Goal: Task Accomplishment & Management: Use online tool/utility

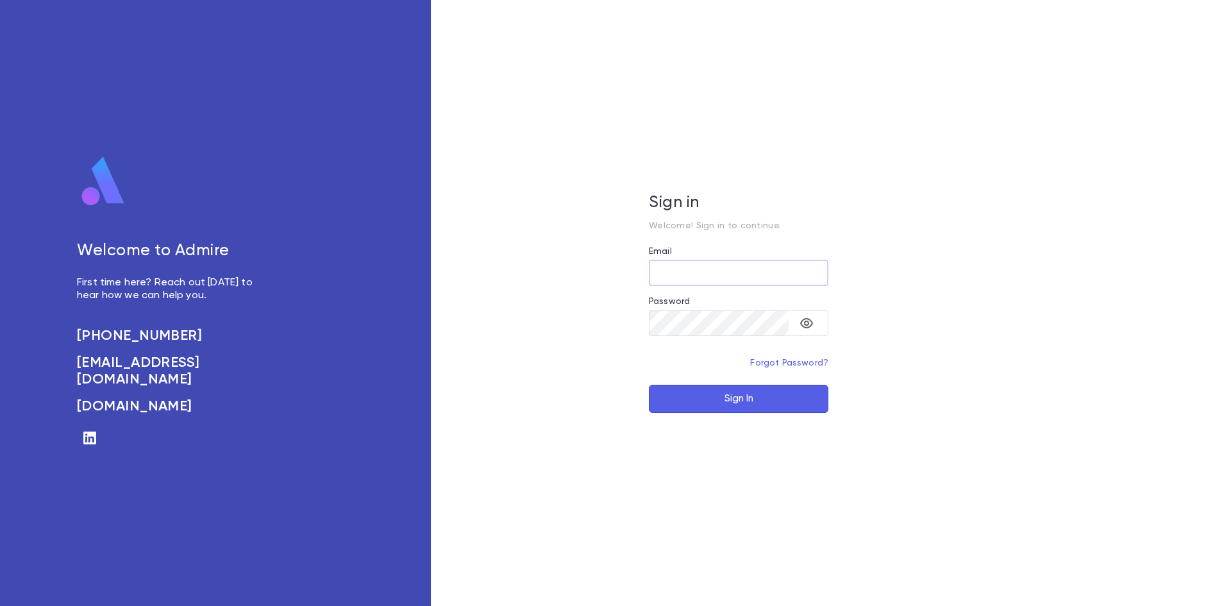
type input "**********"
click at [780, 403] on button "Sign In" at bounding box center [738, 399] width 179 height 28
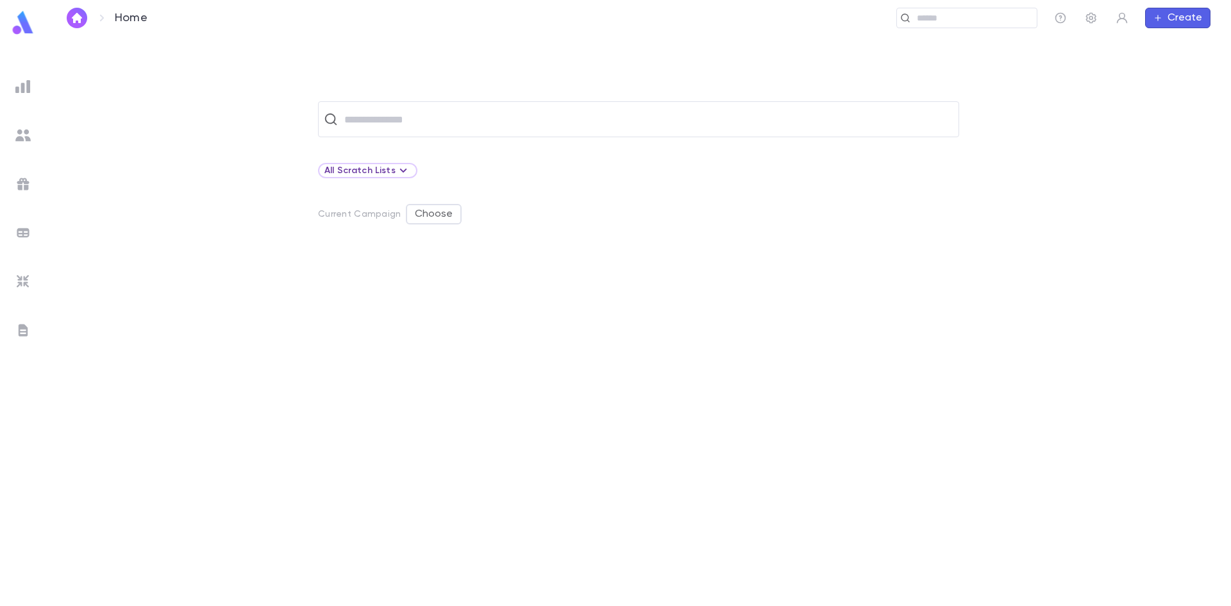
click at [22, 81] on img at bounding box center [22, 86] width 15 height 15
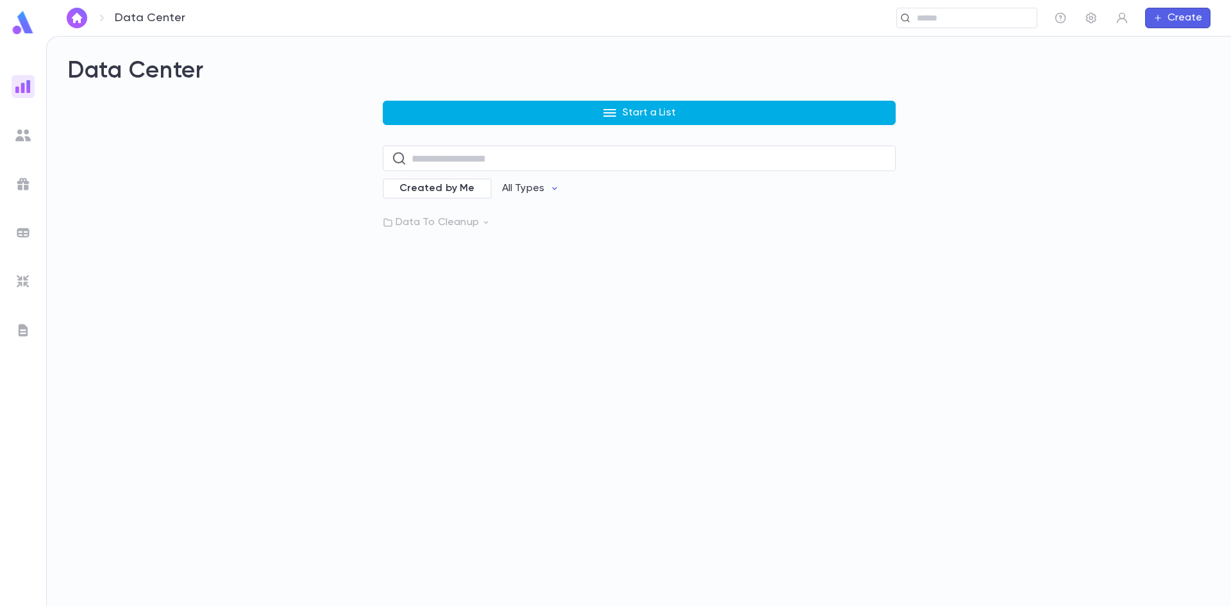
click at [494, 123] on button "Start a List" at bounding box center [639, 113] width 513 height 24
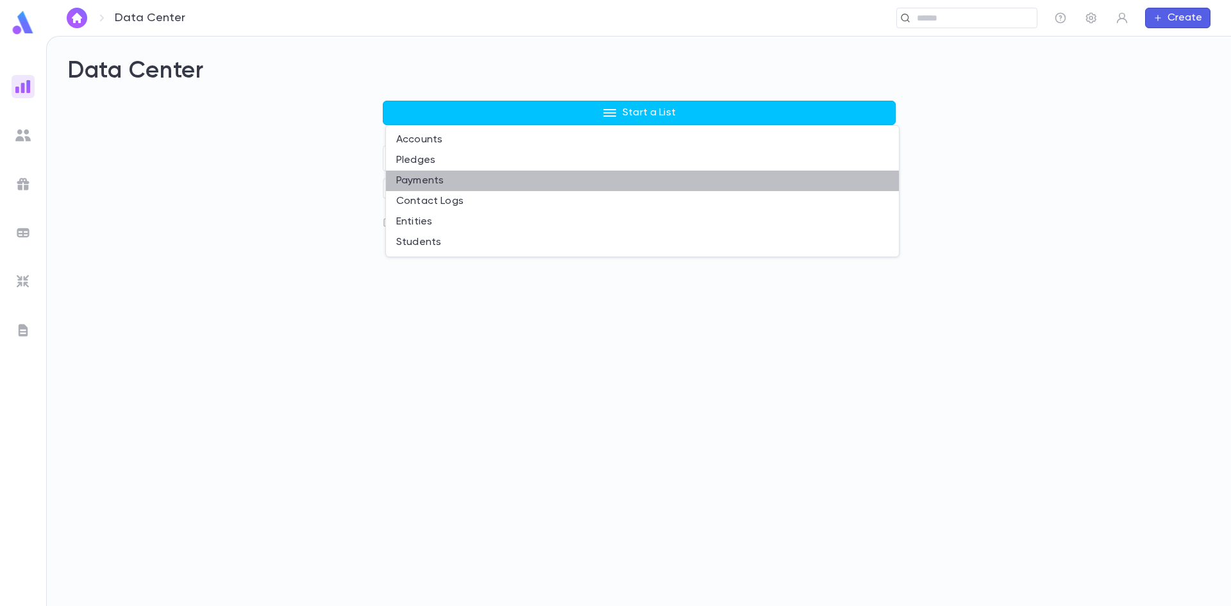
click at [417, 181] on li "Payments" at bounding box center [642, 181] width 513 height 21
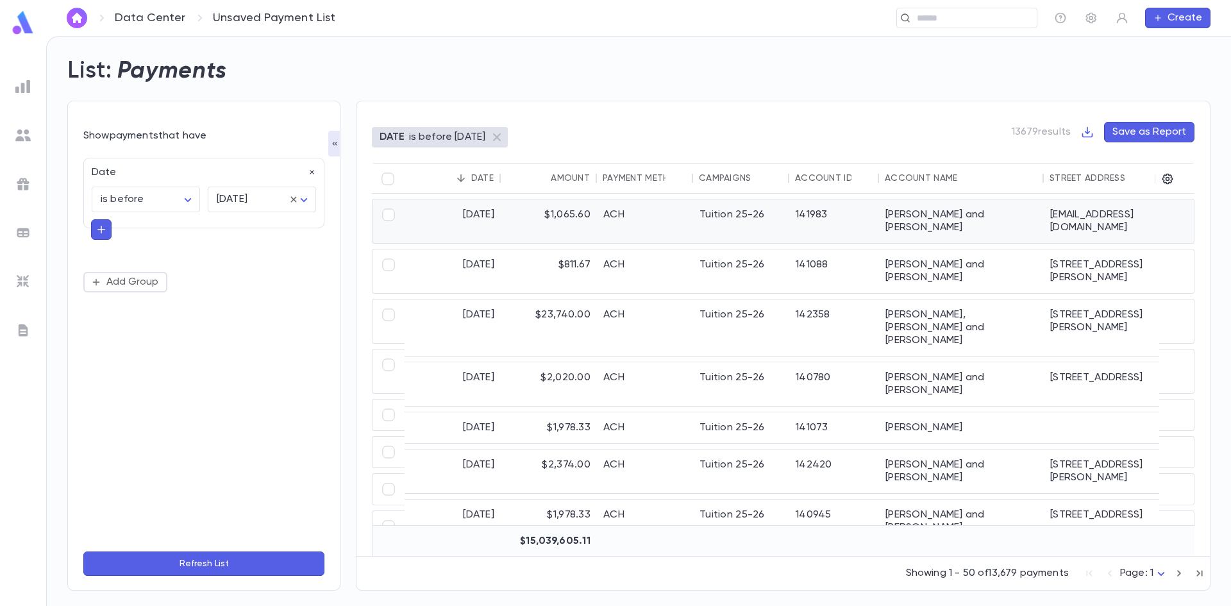
click at [749, 222] on div "Tuition 25-26" at bounding box center [741, 221] width 96 height 44
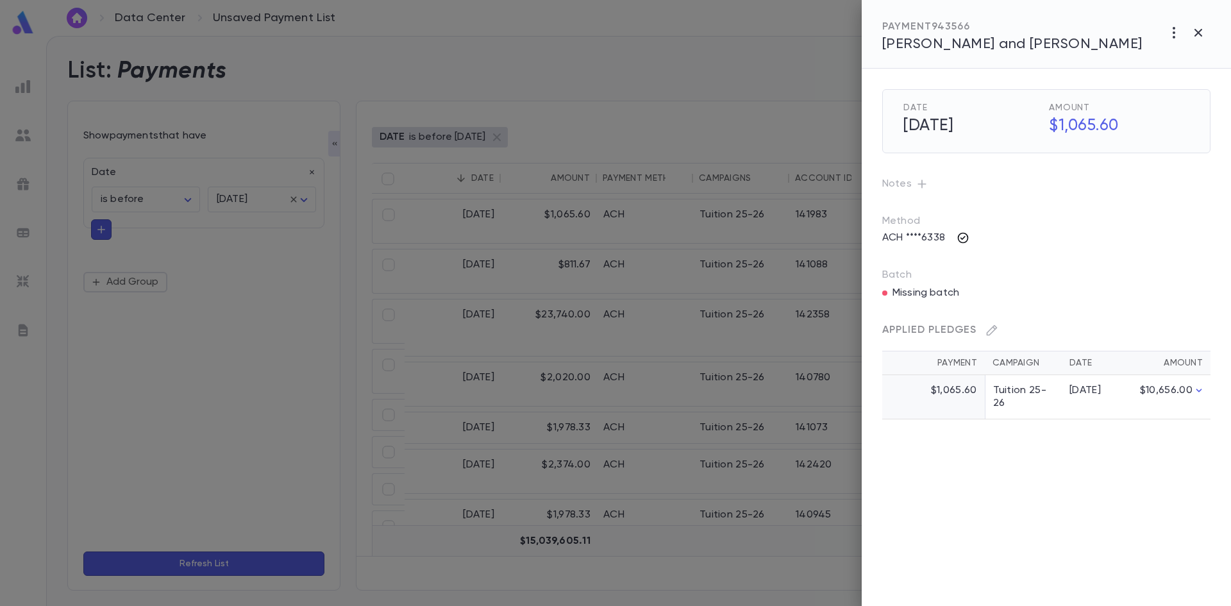
click at [969, 237] on icon "button" at bounding box center [962, 237] width 13 height 13
click at [979, 210] on div at bounding box center [615, 303] width 1231 height 606
click at [948, 289] on div "Applied Pledges Payment Campaign Date Amount $1,065.60 Tuition 25-26 [DATE] $10…" at bounding box center [1030, 354] width 359 height 130
click at [1175, 31] on icon "button" at bounding box center [1173, 32] width 15 height 15
click at [1013, 264] on div at bounding box center [615, 303] width 1231 height 606
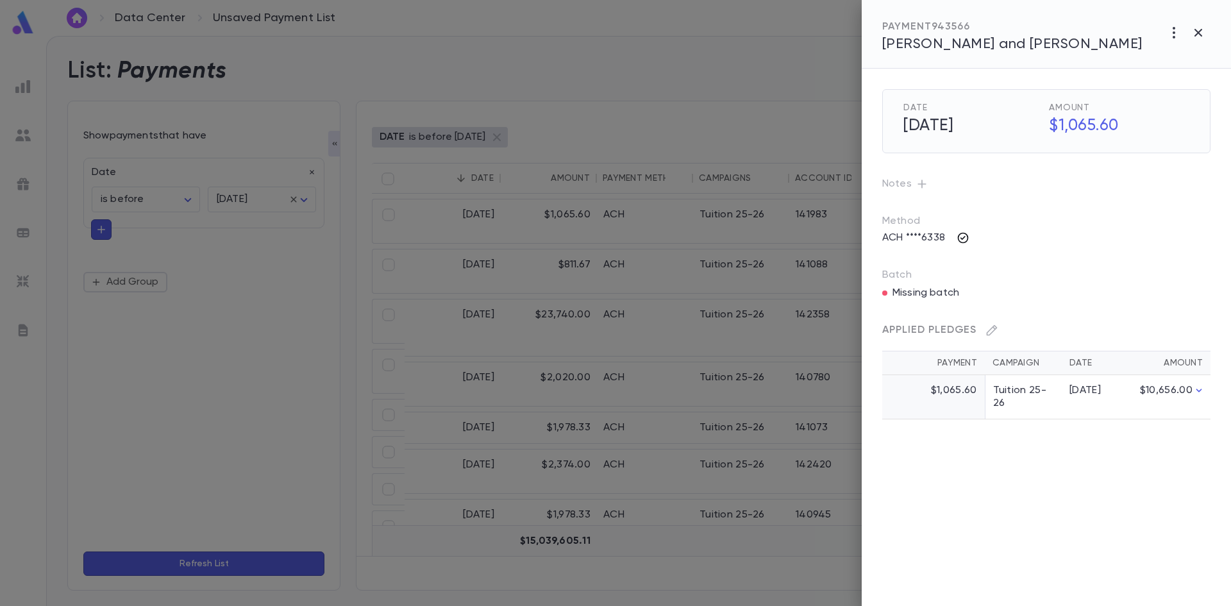
click at [960, 231] on button "button" at bounding box center [963, 238] width 21 height 21
click at [1048, 195] on div at bounding box center [615, 303] width 1231 height 606
drag, startPoint x: 908, startPoint y: 294, endPoint x: 987, endPoint y: 297, distance: 79.5
click at [987, 297] on div "Applied Pledges Payment Campaign Date Amount $1,065.60 Tuition 25-26 [DATE] $10…" at bounding box center [1030, 354] width 359 height 130
click at [988, 297] on div "Applied Pledges Payment Campaign Date Amount $1,065.60 Tuition 25-26 [DATE] $10…" at bounding box center [1030, 354] width 359 height 130
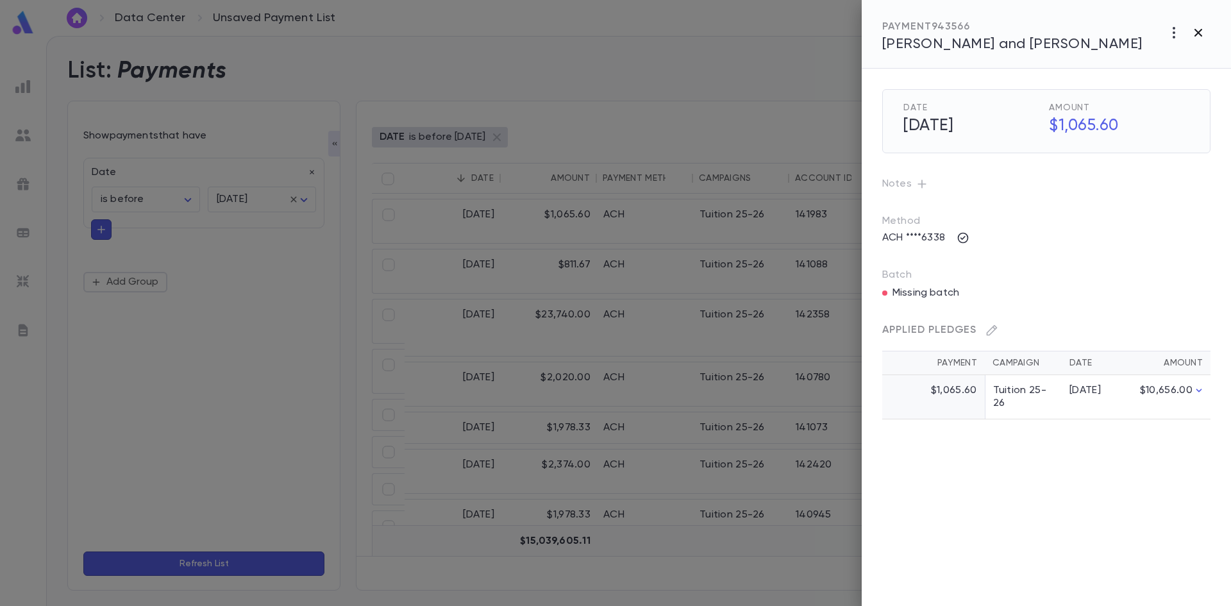
click at [1196, 30] on icon "button" at bounding box center [1198, 33] width 8 height 8
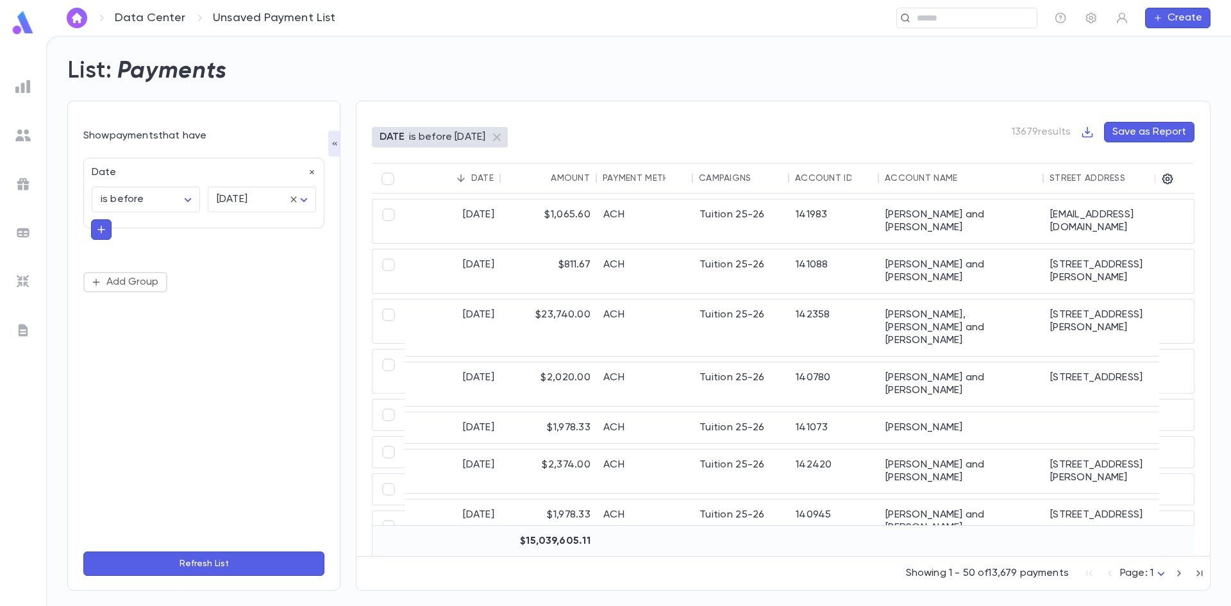
click at [21, 226] on img at bounding box center [22, 232] width 15 height 15
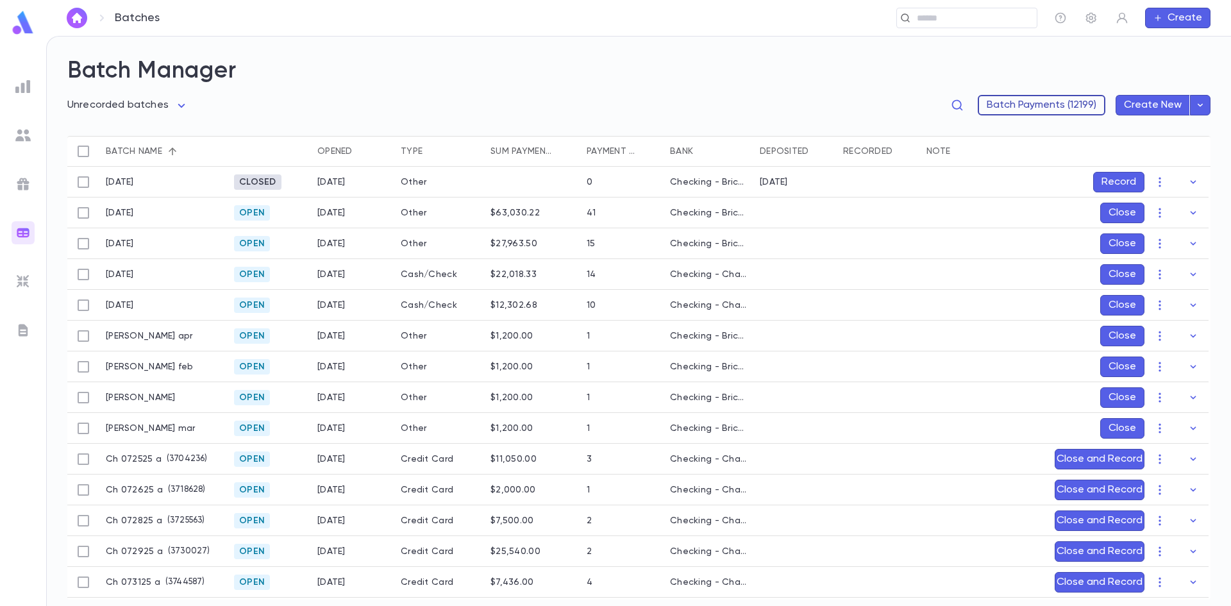
click at [1037, 101] on button "Batch Payments (12199)" at bounding box center [1042, 105] width 128 height 21
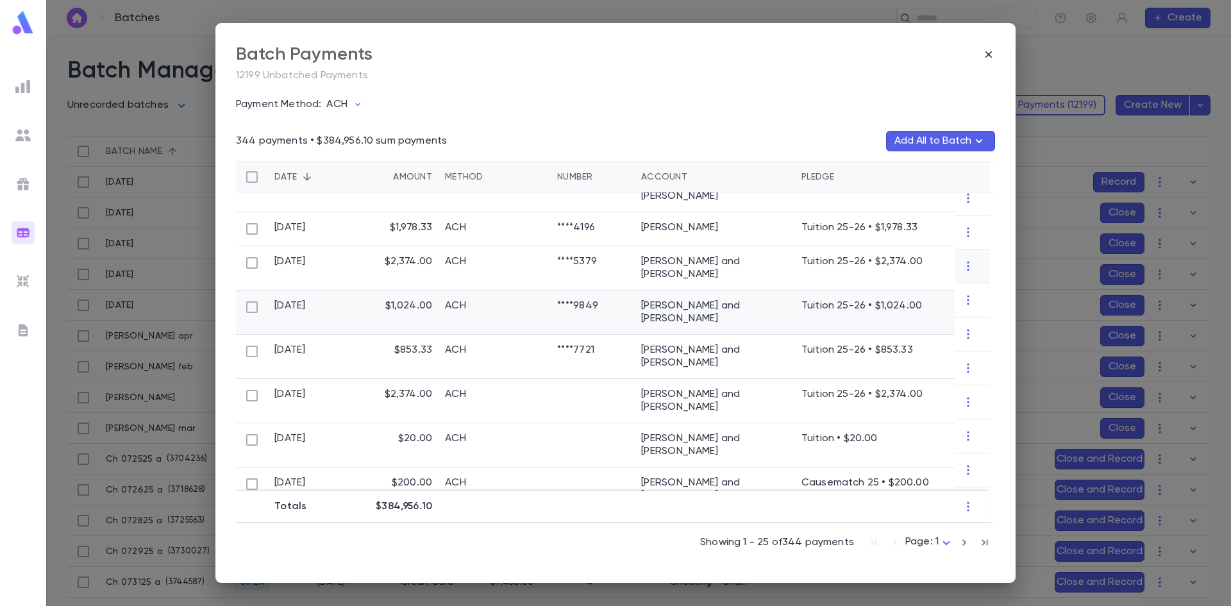
scroll to position [256, 0]
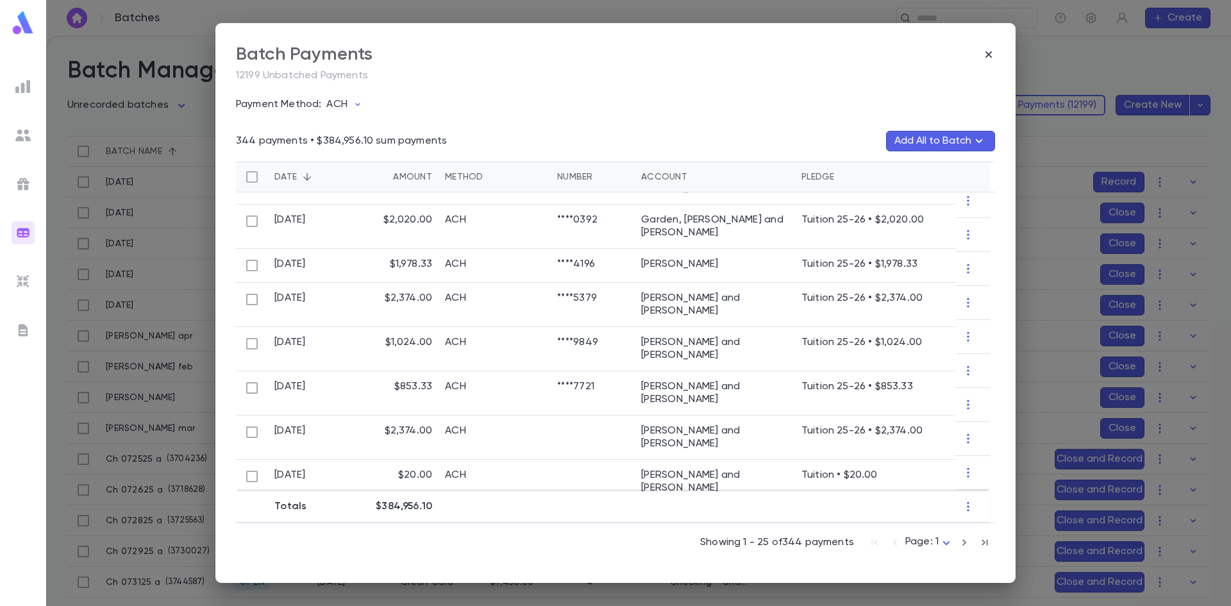
click at [1049, 77] on div "Batch Payments 12199 Unbatched Payments Payment Method: ACH 344 payments • $384…" at bounding box center [615, 303] width 1231 height 606
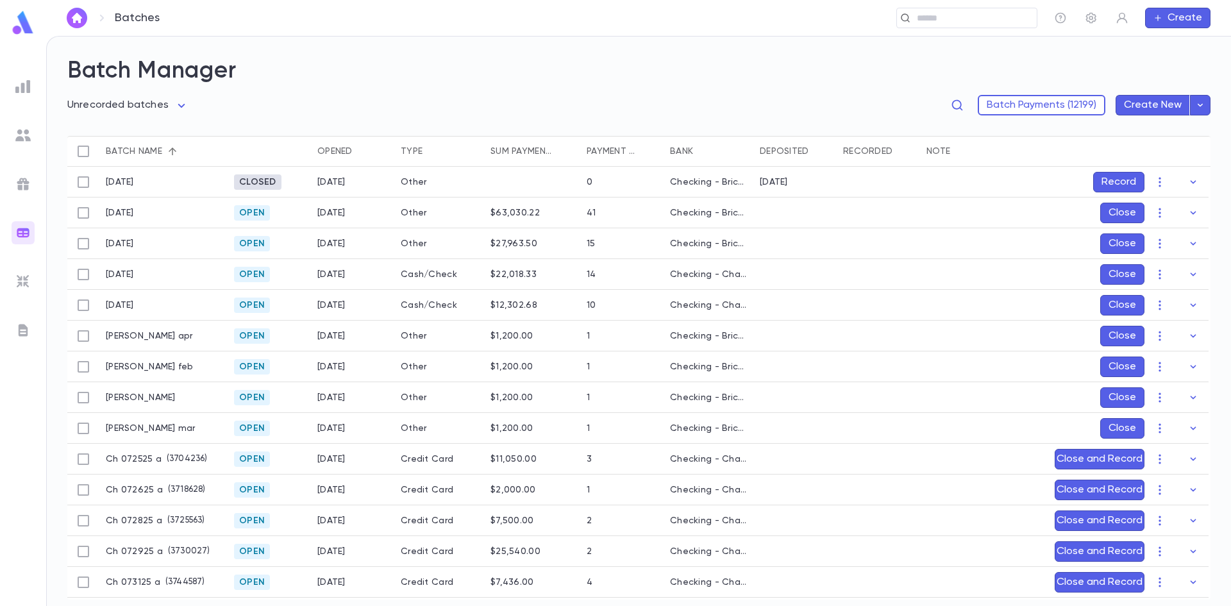
click at [151, 97] on body "**********" at bounding box center [615, 321] width 1231 height 570
click at [469, 103] on div at bounding box center [615, 303] width 1231 height 606
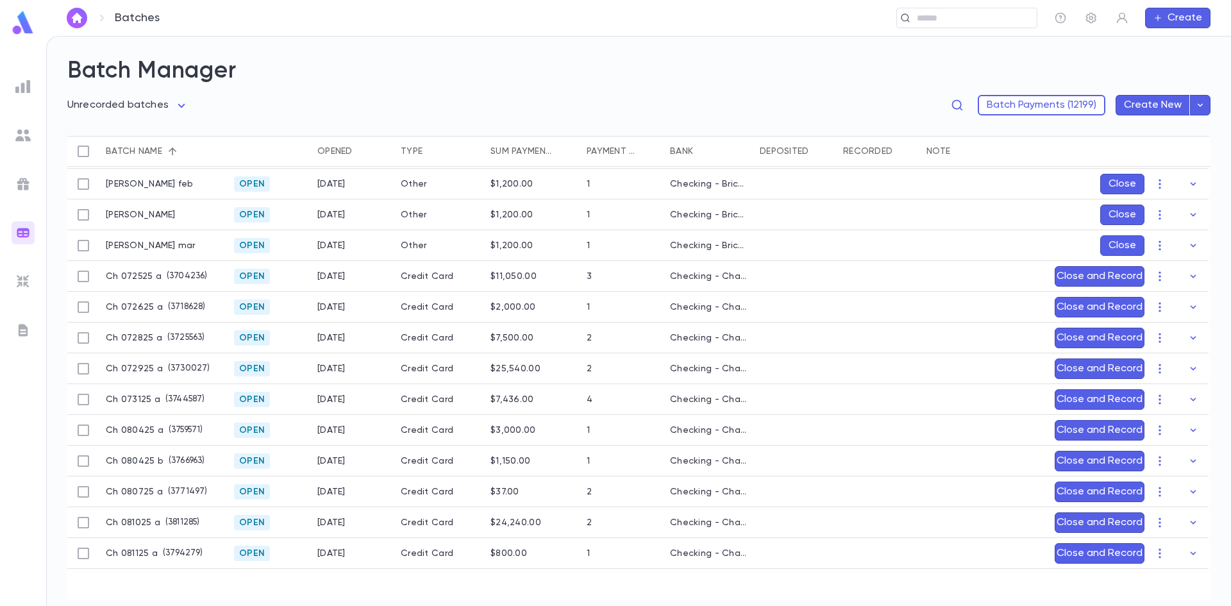
scroll to position [0, 0]
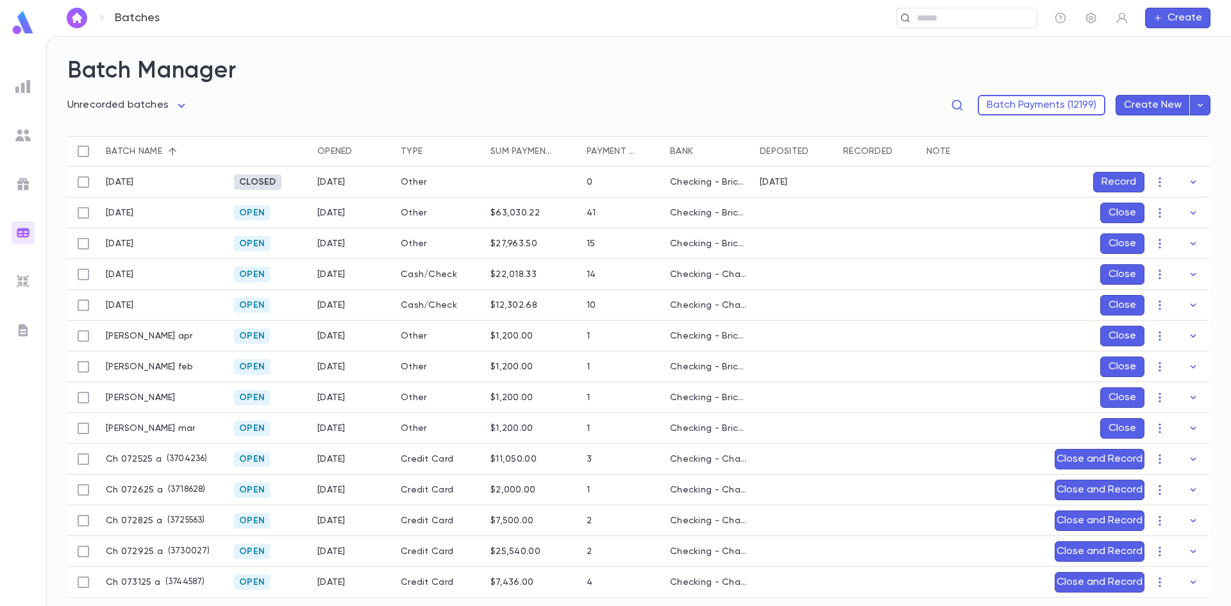
click at [28, 82] on img at bounding box center [22, 86] width 15 height 15
